Goal: Task Accomplishment & Management: Complete application form

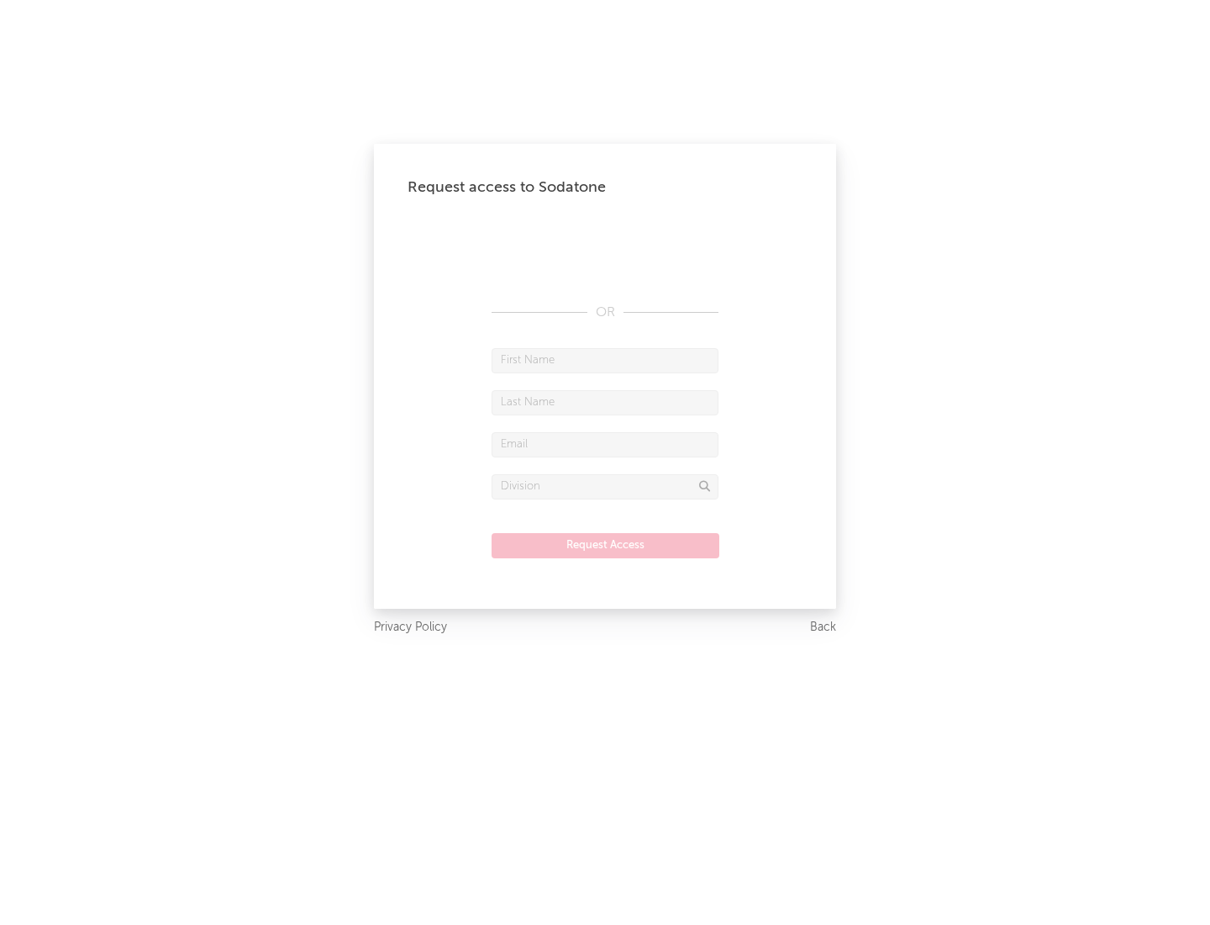
click at [605, 360] on input "text" at bounding box center [605, 360] width 227 height 25
type input "[PERSON_NAME]"
click at [605, 402] on input "text" at bounding box center [605, 402] width 227 height 25
type input "[PERSON_NAME]"
click at [605, 444] on input "text" at bounding box center [605, 444] width 227 height 25
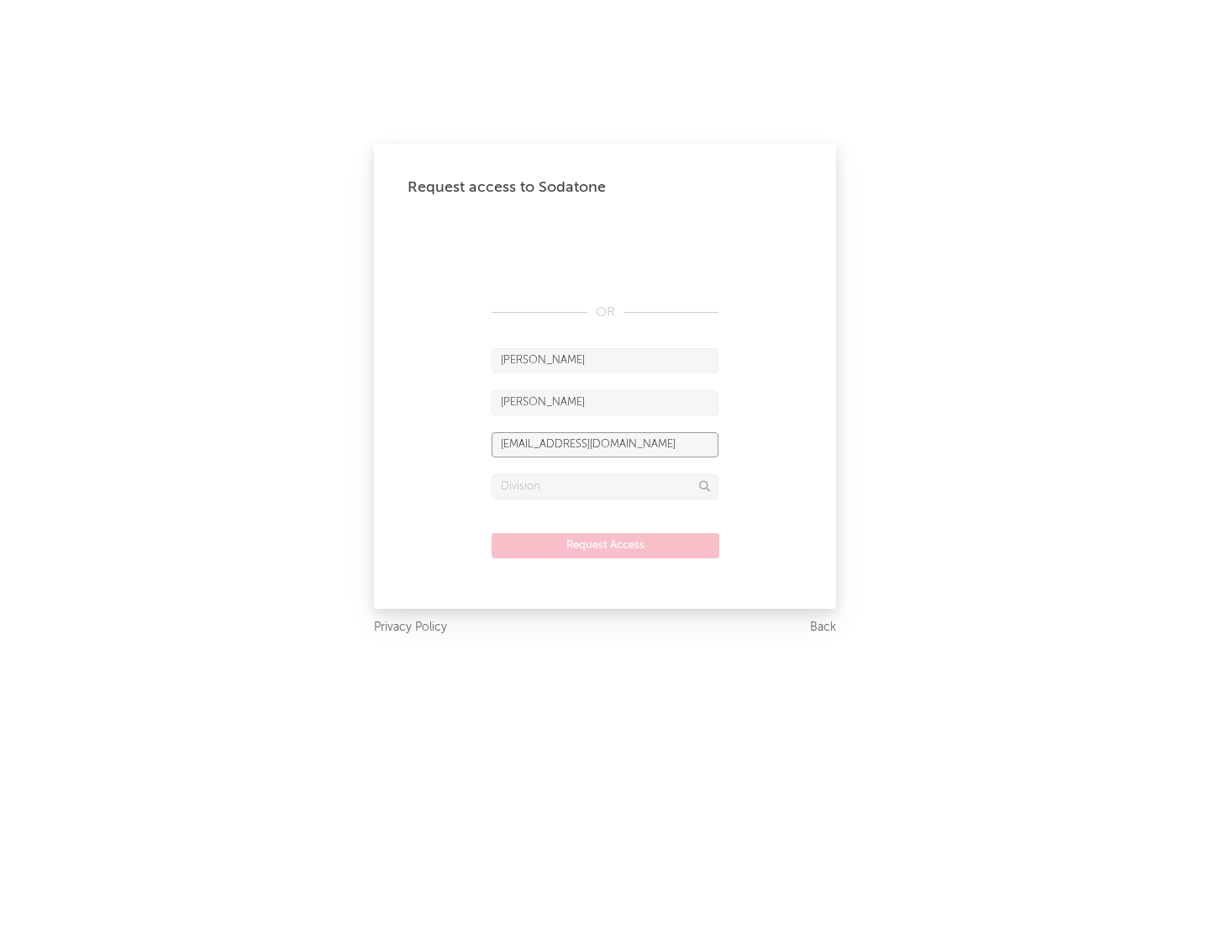
type input "[EMAIL_ADDRESS][DOMAIN_NAME]"
click at [605, 486] on input "text" at bounding box center [605, 486] width 227 height 25
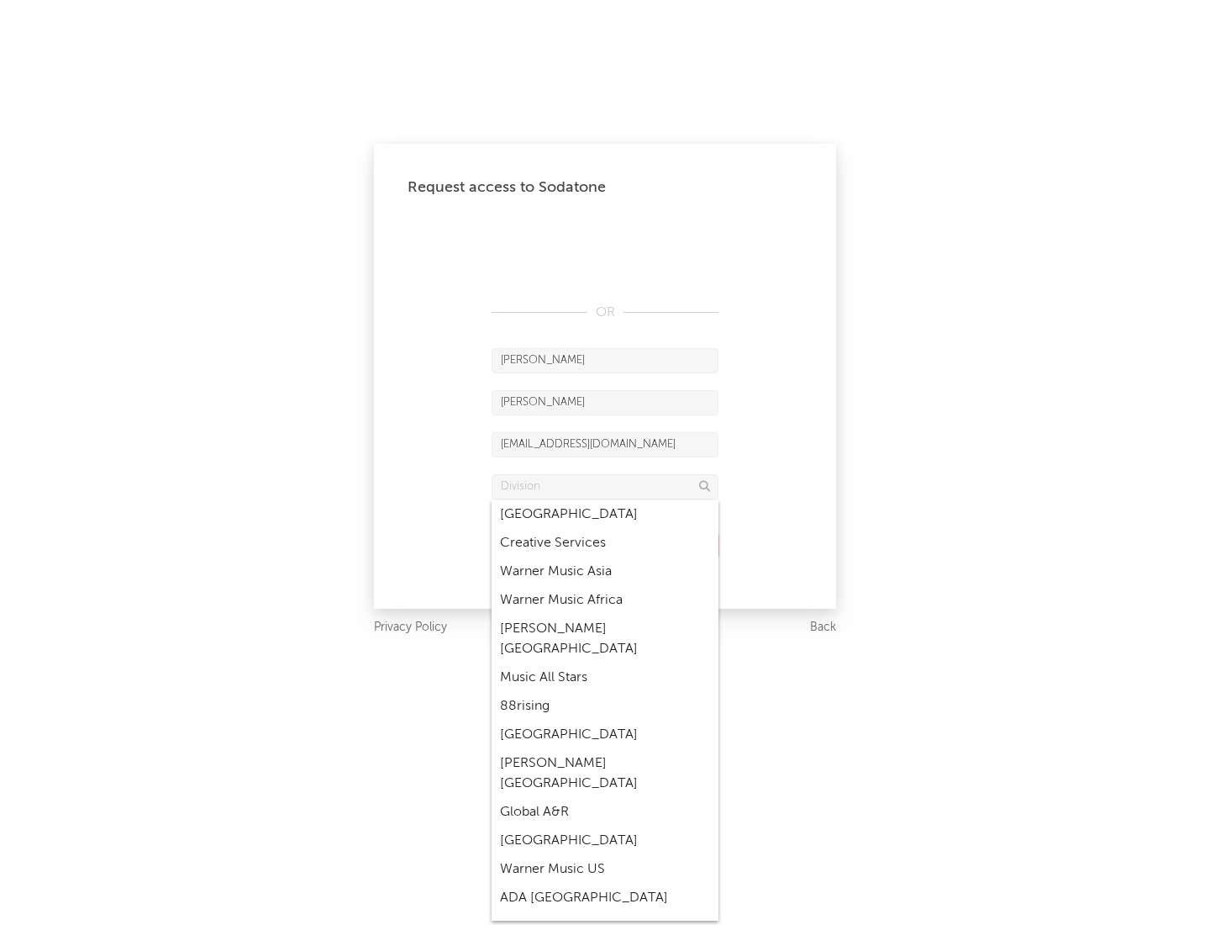
click at [605, 663] on div "Music All Stars" at bounding box center [605, 677] width 227 height 29
type input "Music All Stars"
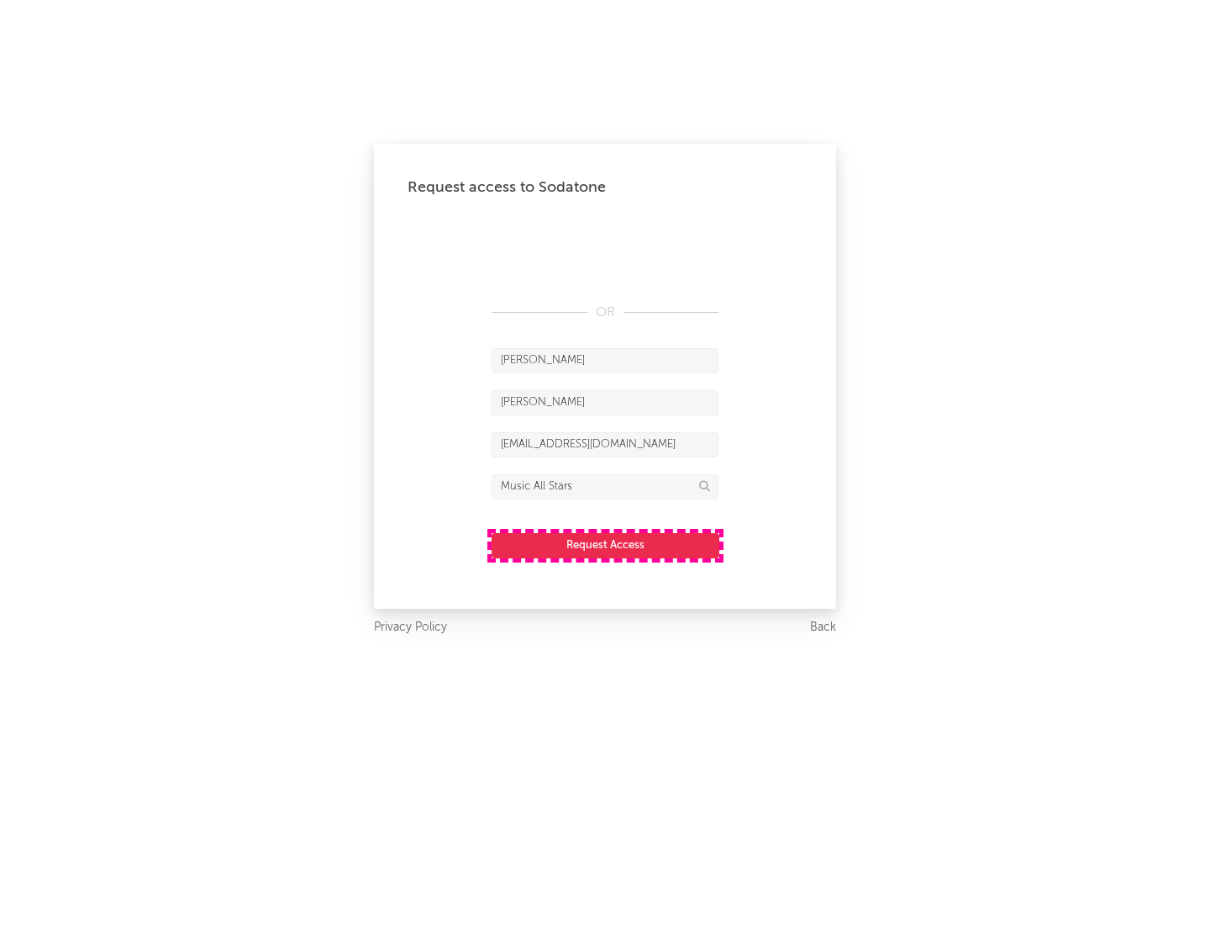
click at [605, 545] on button "Request Access" at bounding box center [606, 545] width 228 height 25
